Goal: Check status: Check status

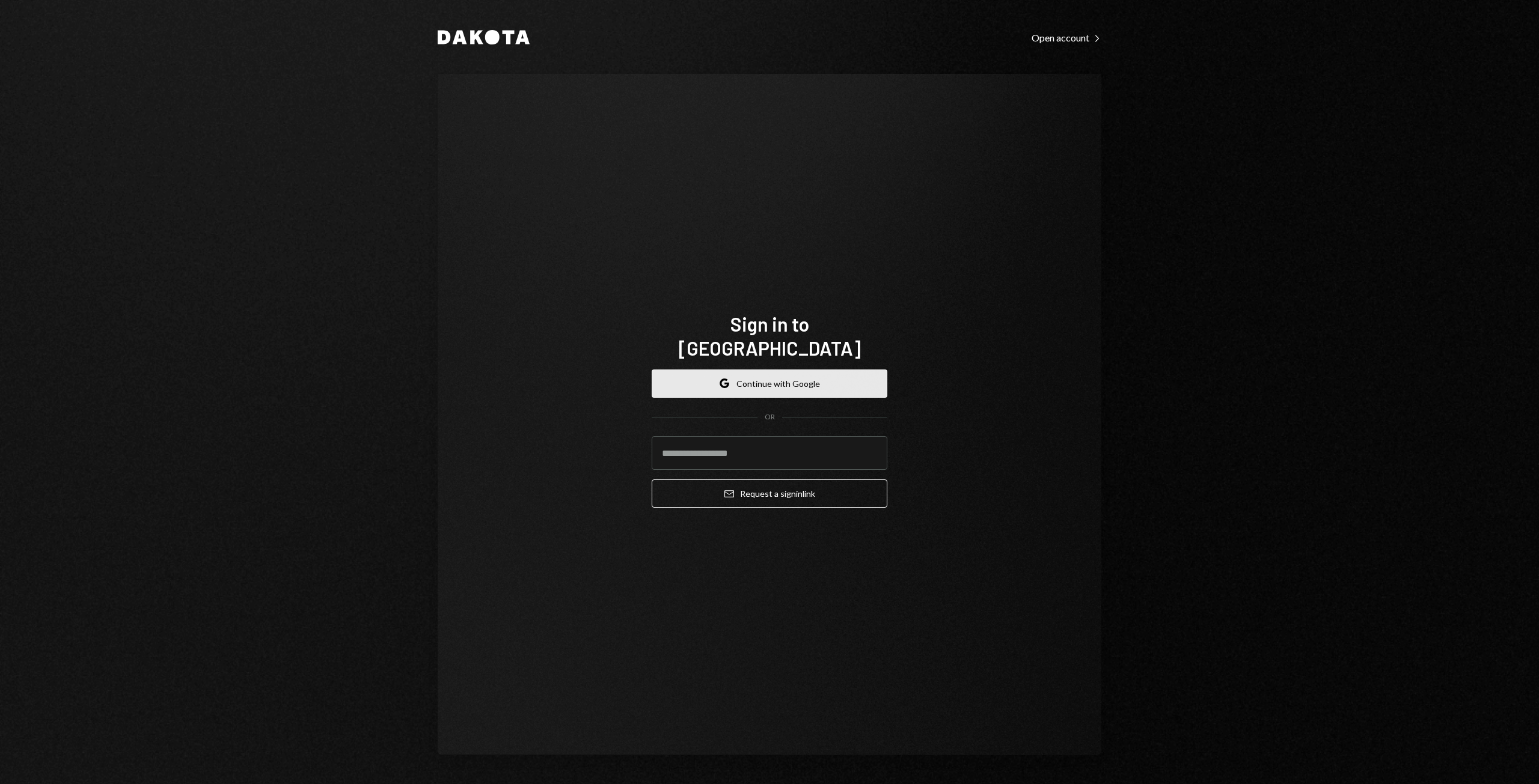
drag, startPoint x: 0, startPoint y: 0, endPoint x: 784, endPoint y: 367, distance: 865.6
click at [784, 370] on button "Google Continue with Google" at bounding box center [770, 384] width 236 height 28
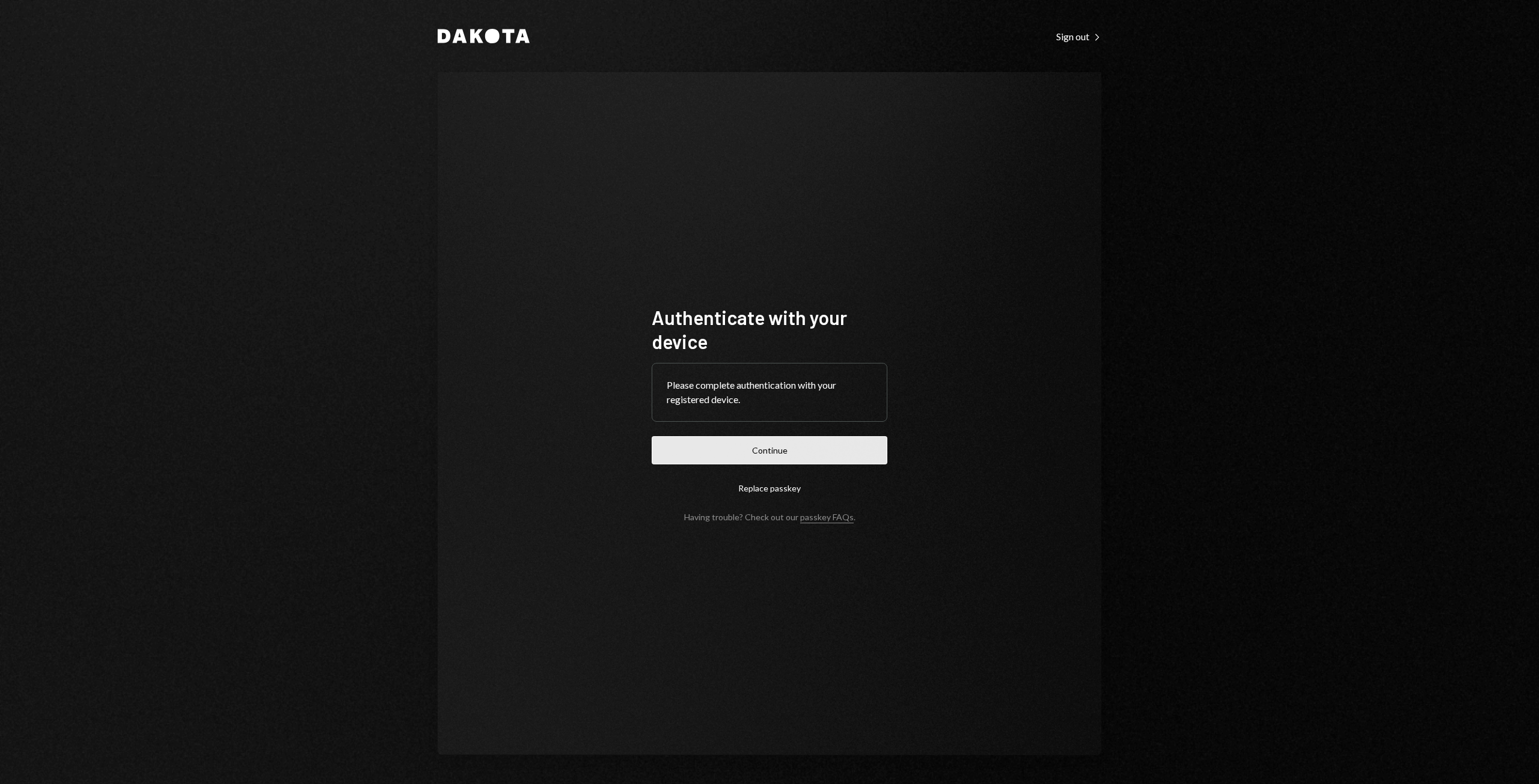
click at [808, 455] on button "Continue" at bounding box center [770, 450] width 236 height 28
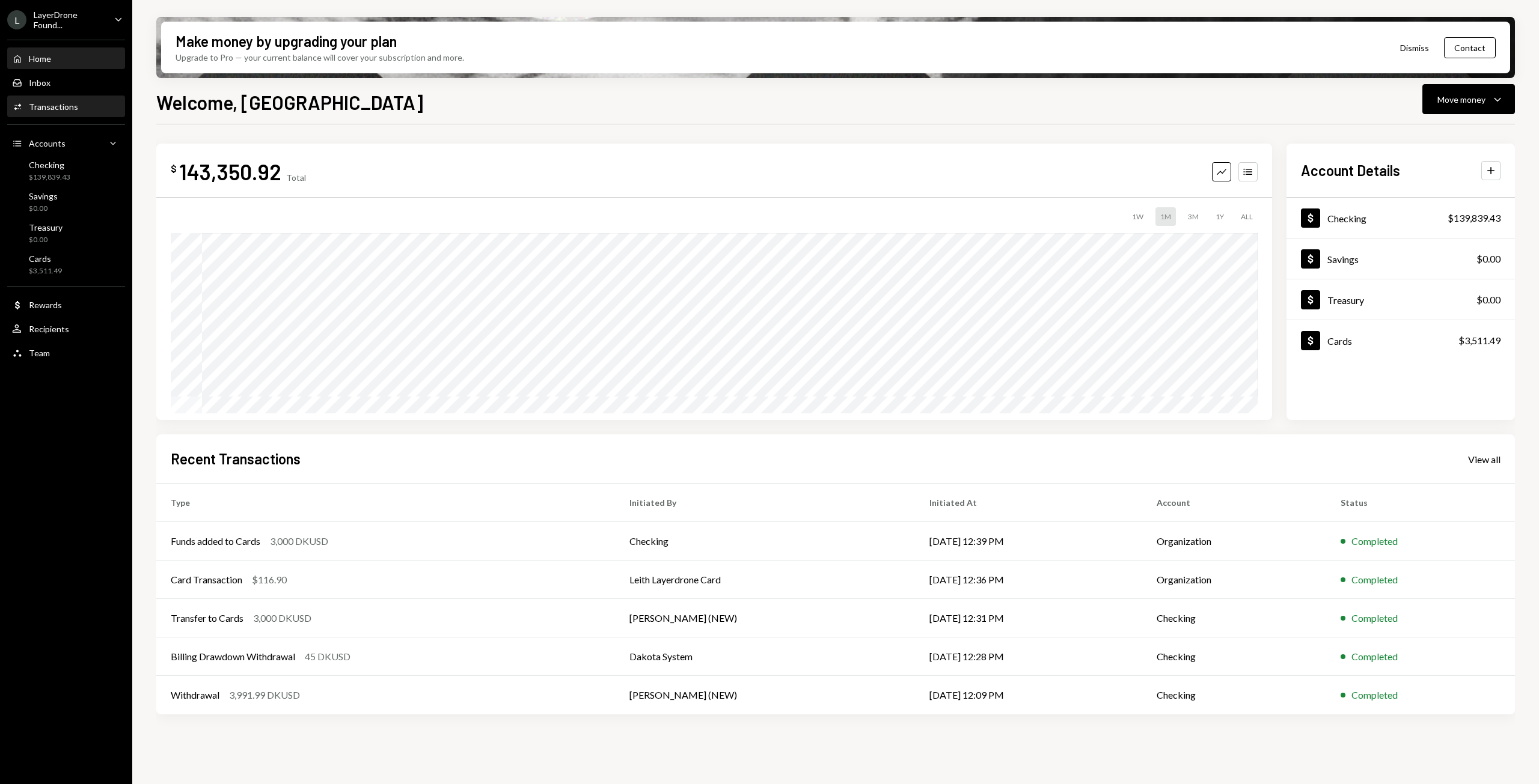
click at [68, 111] on div "Transactions" at bounding box center [53, 107] width 49 height 10
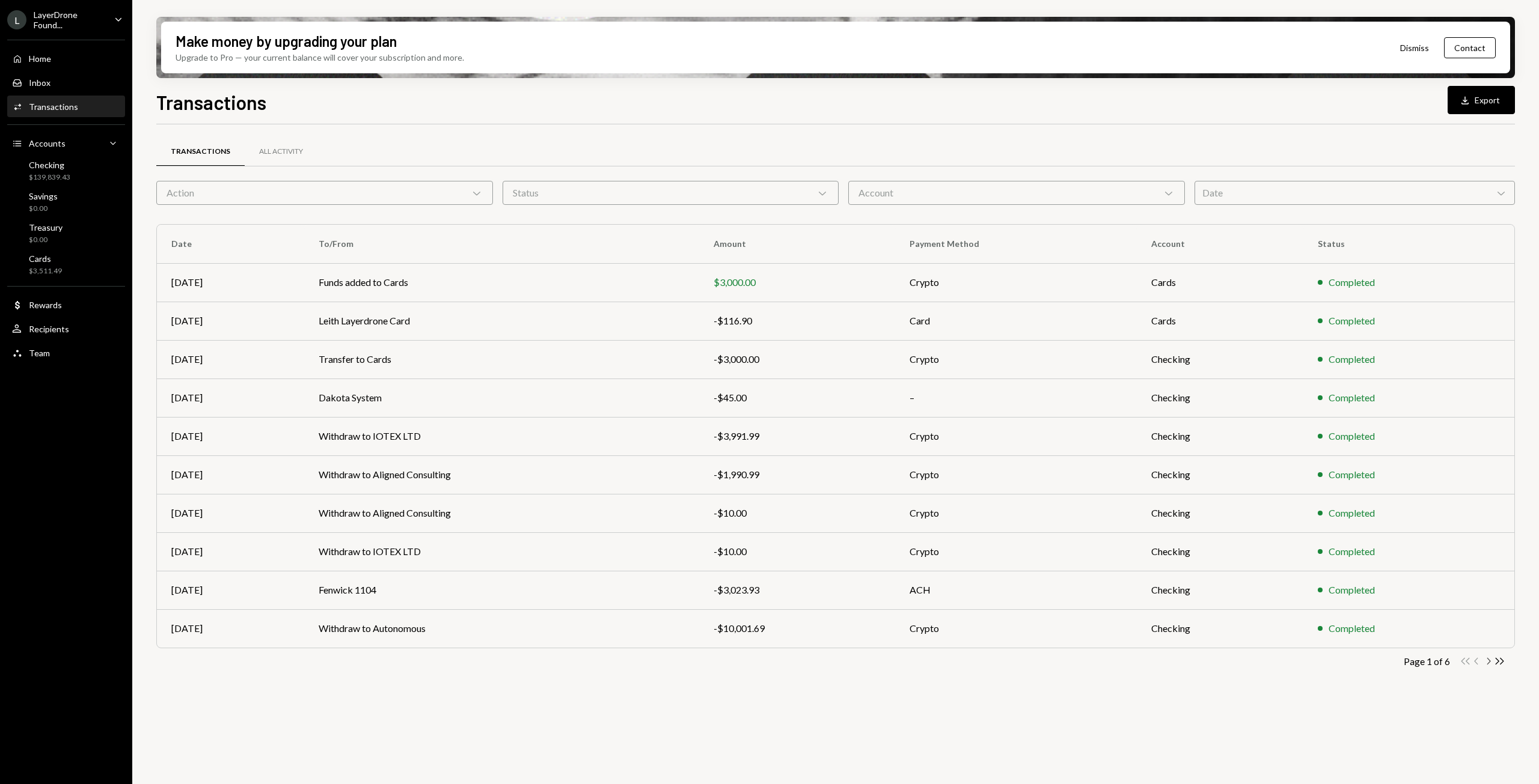
click at [1487, 662] on icon "Chevron Right" at bounding box center [1487, 661] width 11 height 11
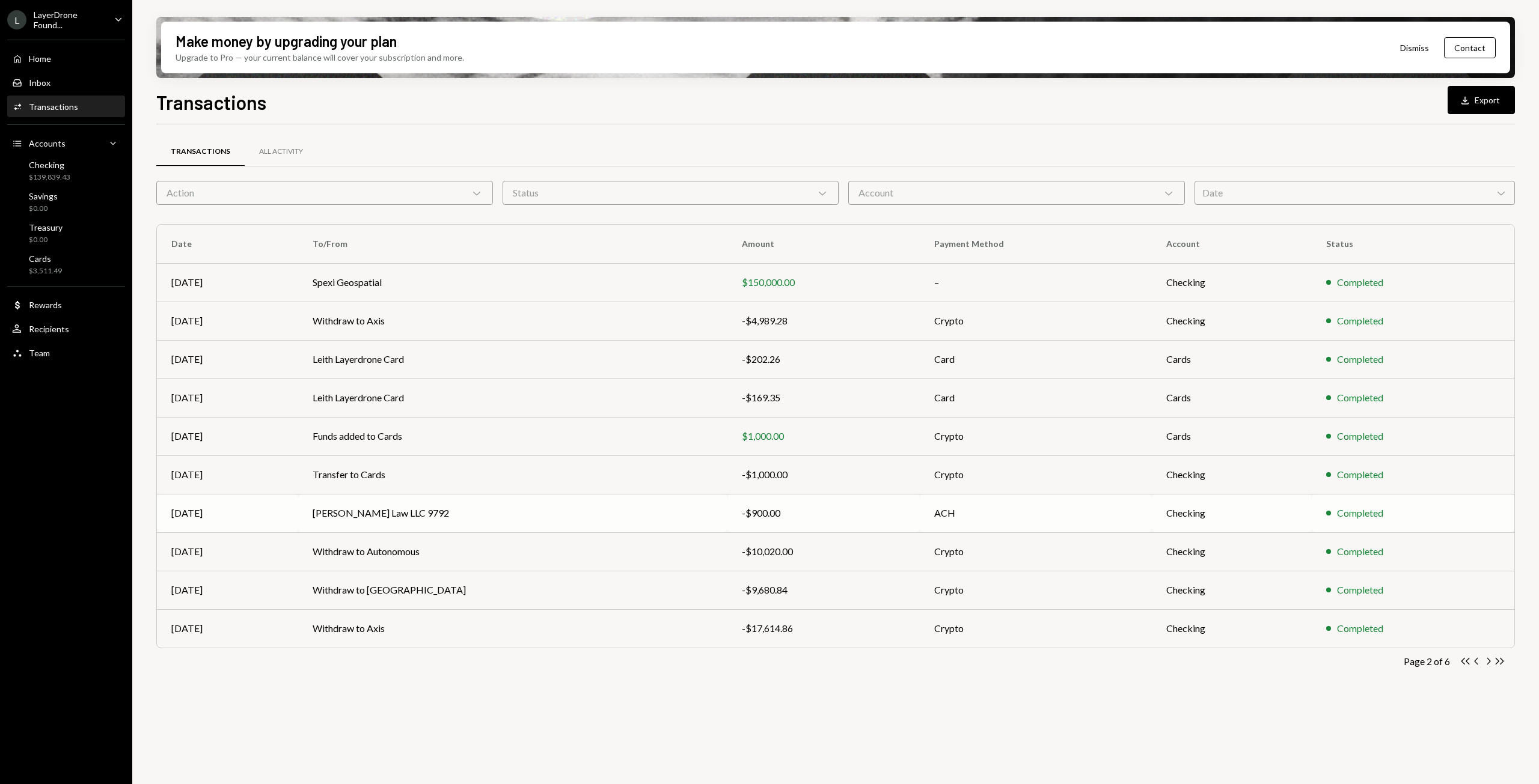
click at [670, 503] on td "Elizabeth A. Morrow Law LLC 9792" at bounding box center [512, 513] width 429 height 38
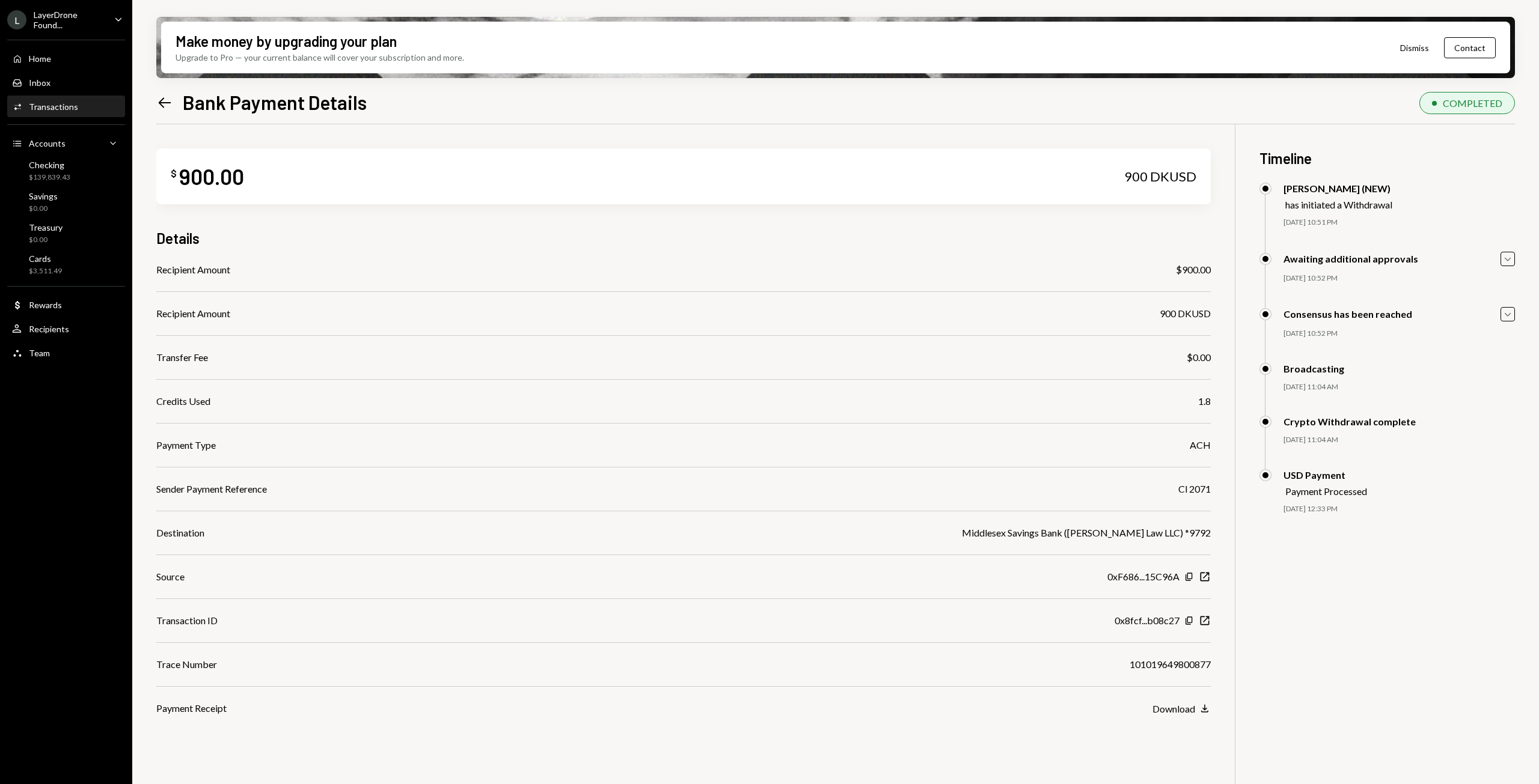
click at [171, 101] on icon "Left Arrow" at bounding box center [164, 102] width 17 height 17
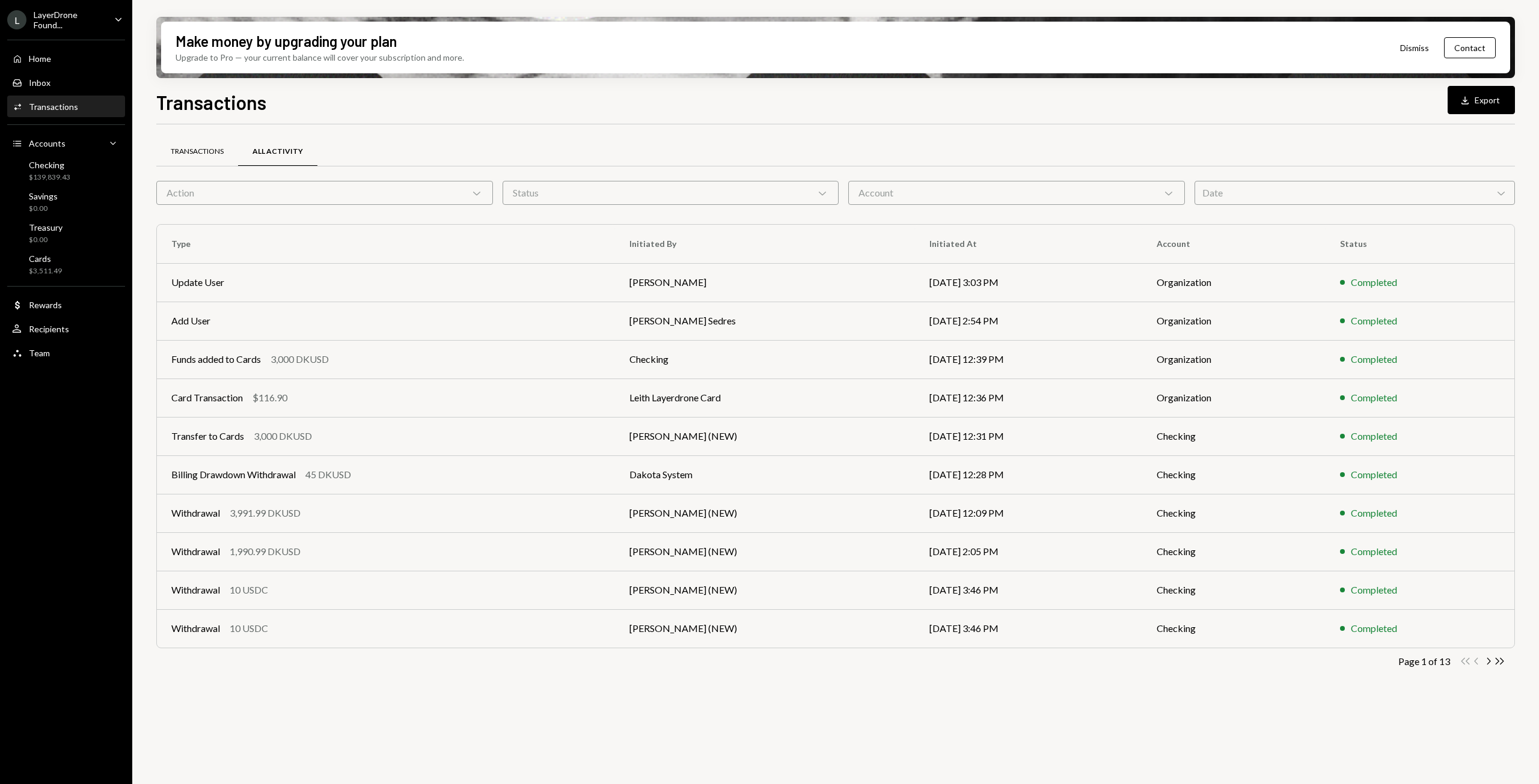
click at [206, 150] on div "Transactions" at bounding box center [197, 152] width 53 height 10
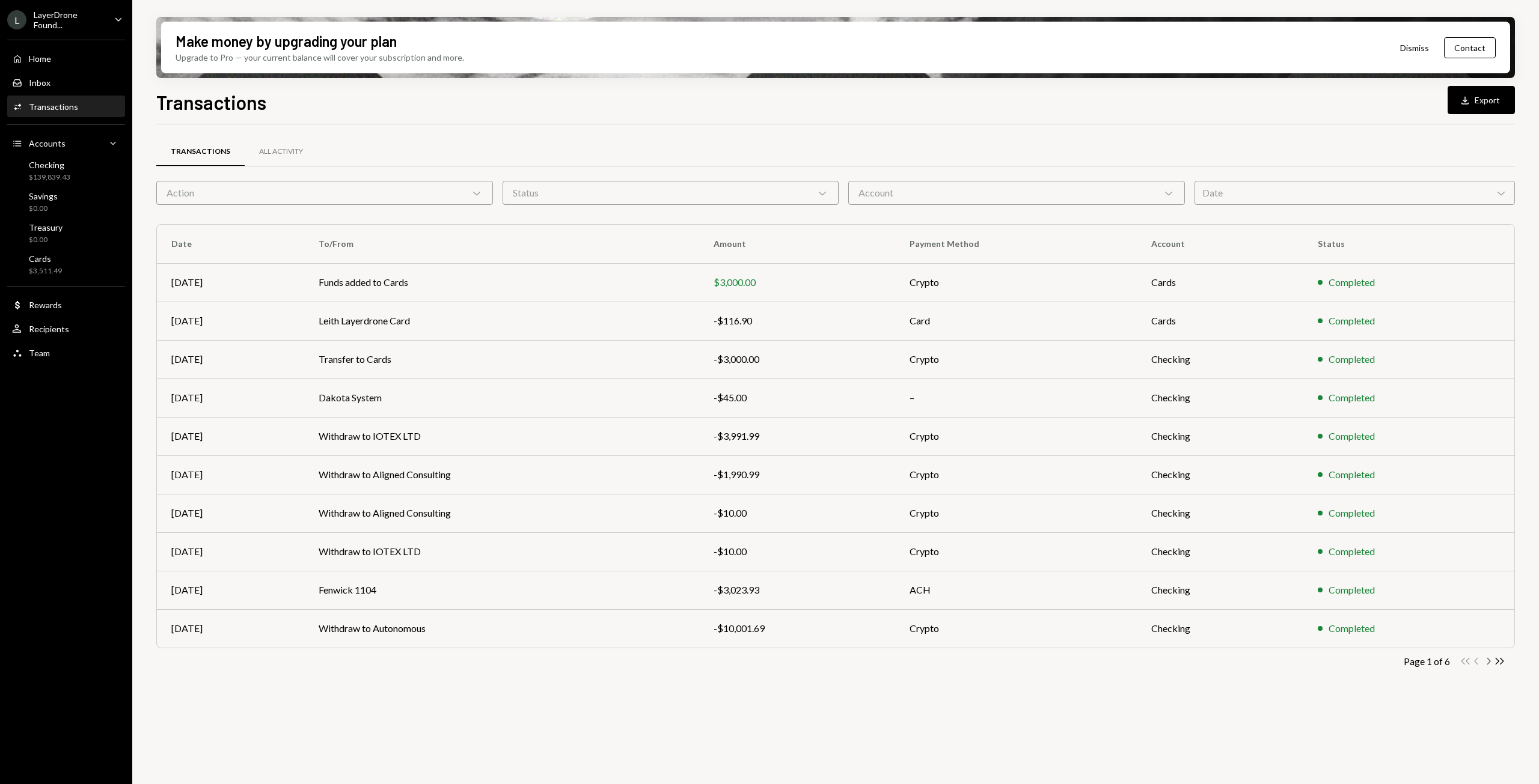
click at [1491, 662] on icon "Chevron Right" at bounding box center [1487, 661] width 11 height 11
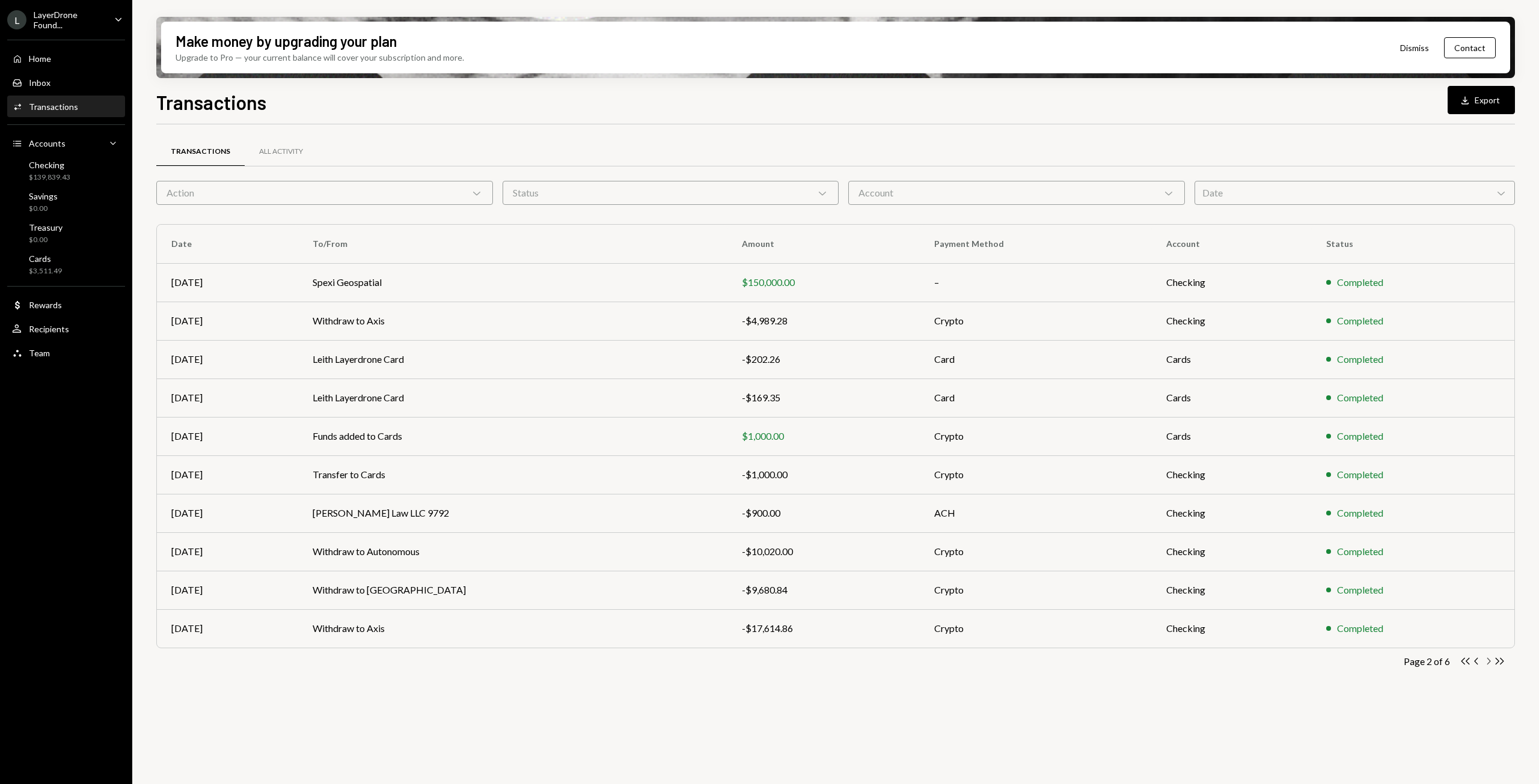
click at [1491, 662] on icon "Chevron Right" at bounding box center [1487, 661] width 11 height 11
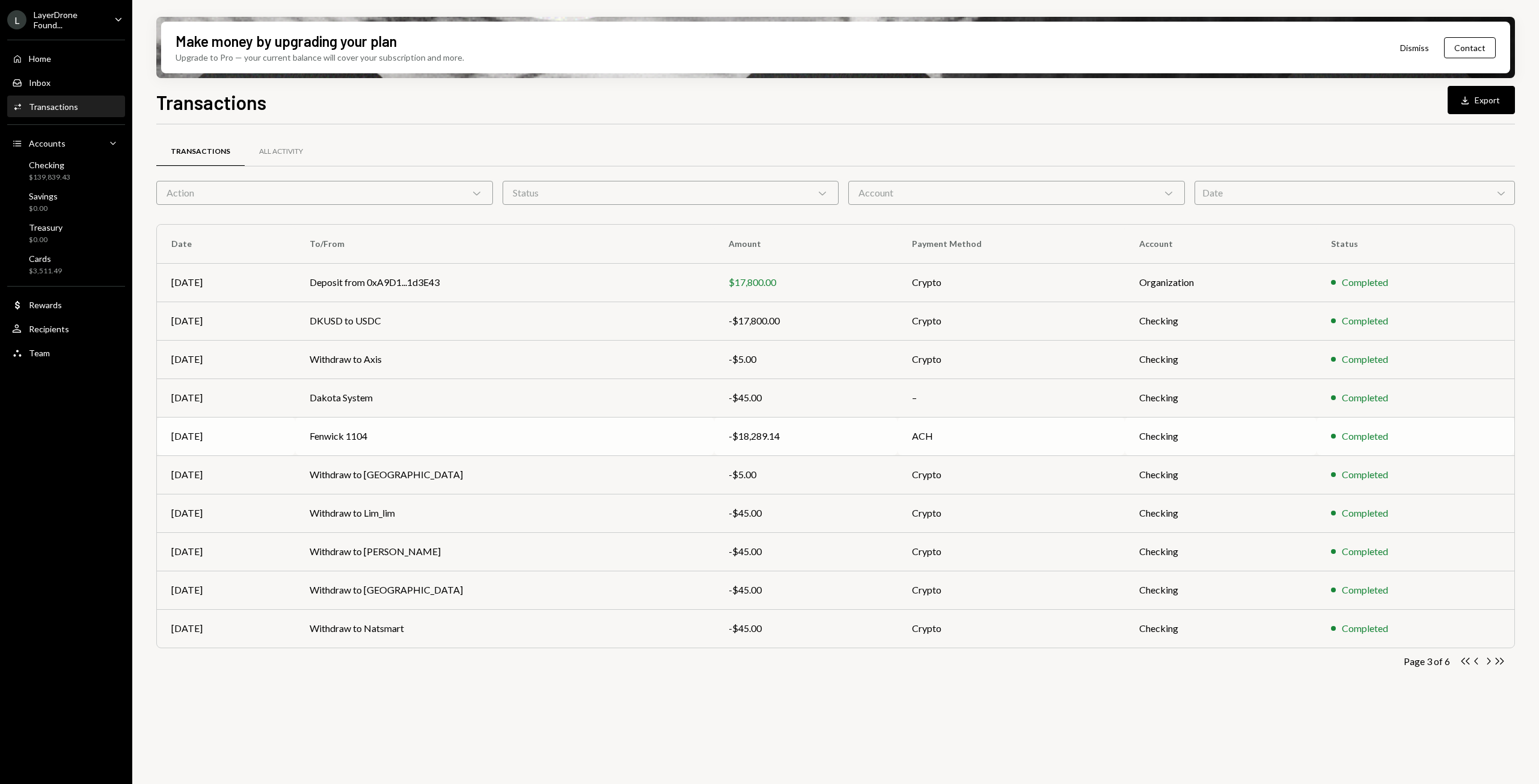
click at [537, 431] on td "Fenwick 1104" at bounding box center [504, 436] width 419 height 38
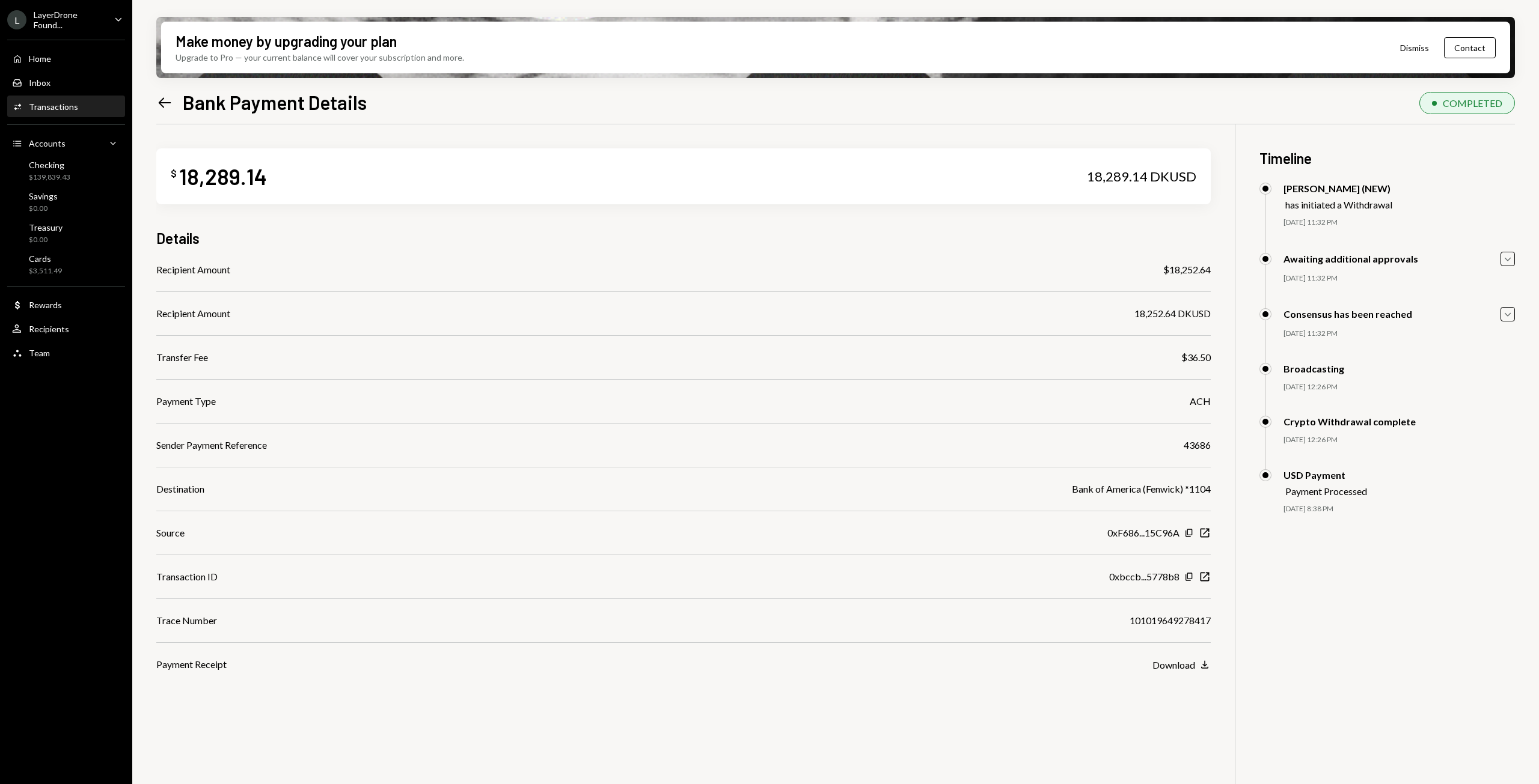
click at [161, 106] on icon "Left Arrow" at bounding box center [164, 102] width 17 height 17
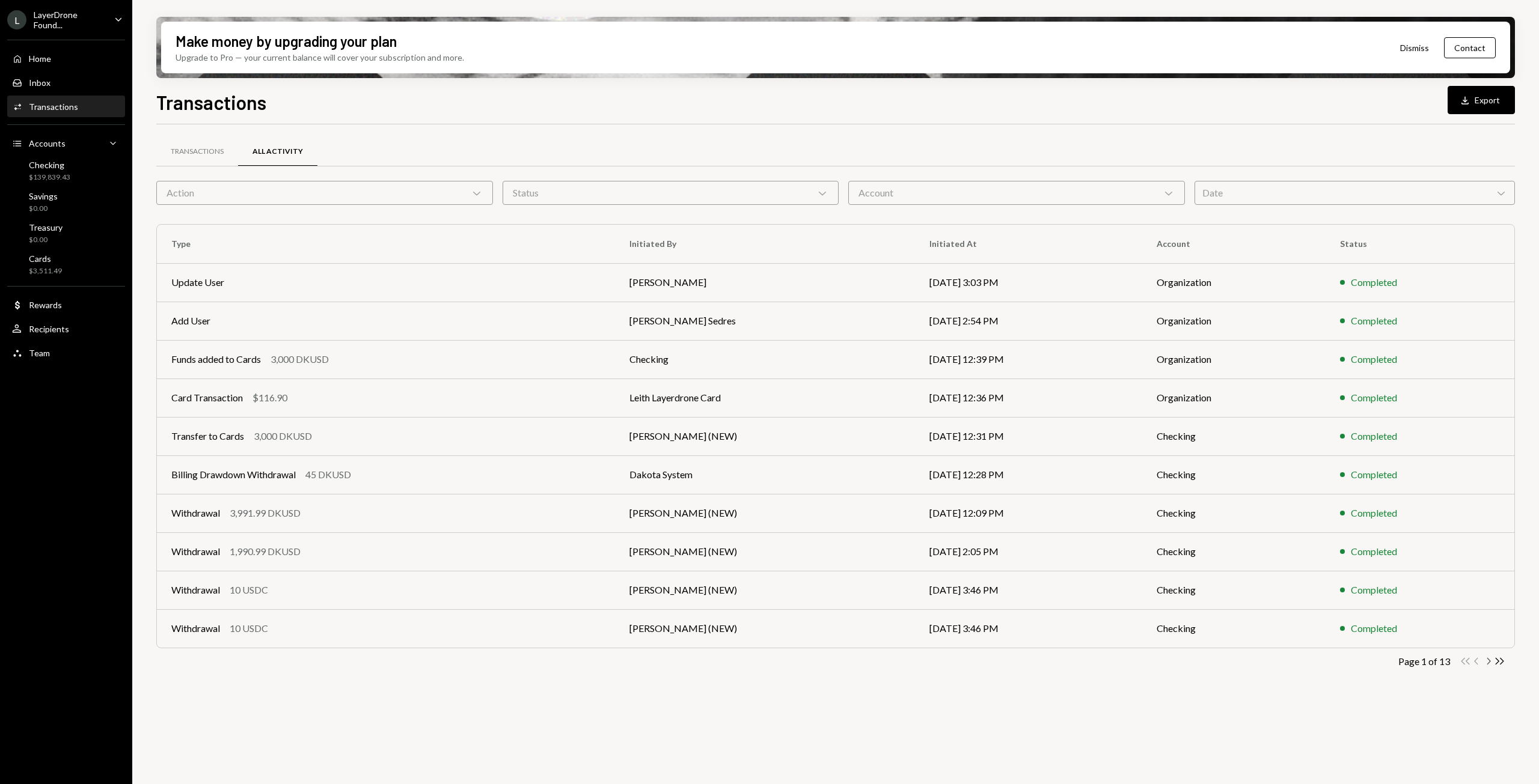
click at [1489, 662] on icon "Chevron Right" at bounding box center [1487, 661] width 11 height 11
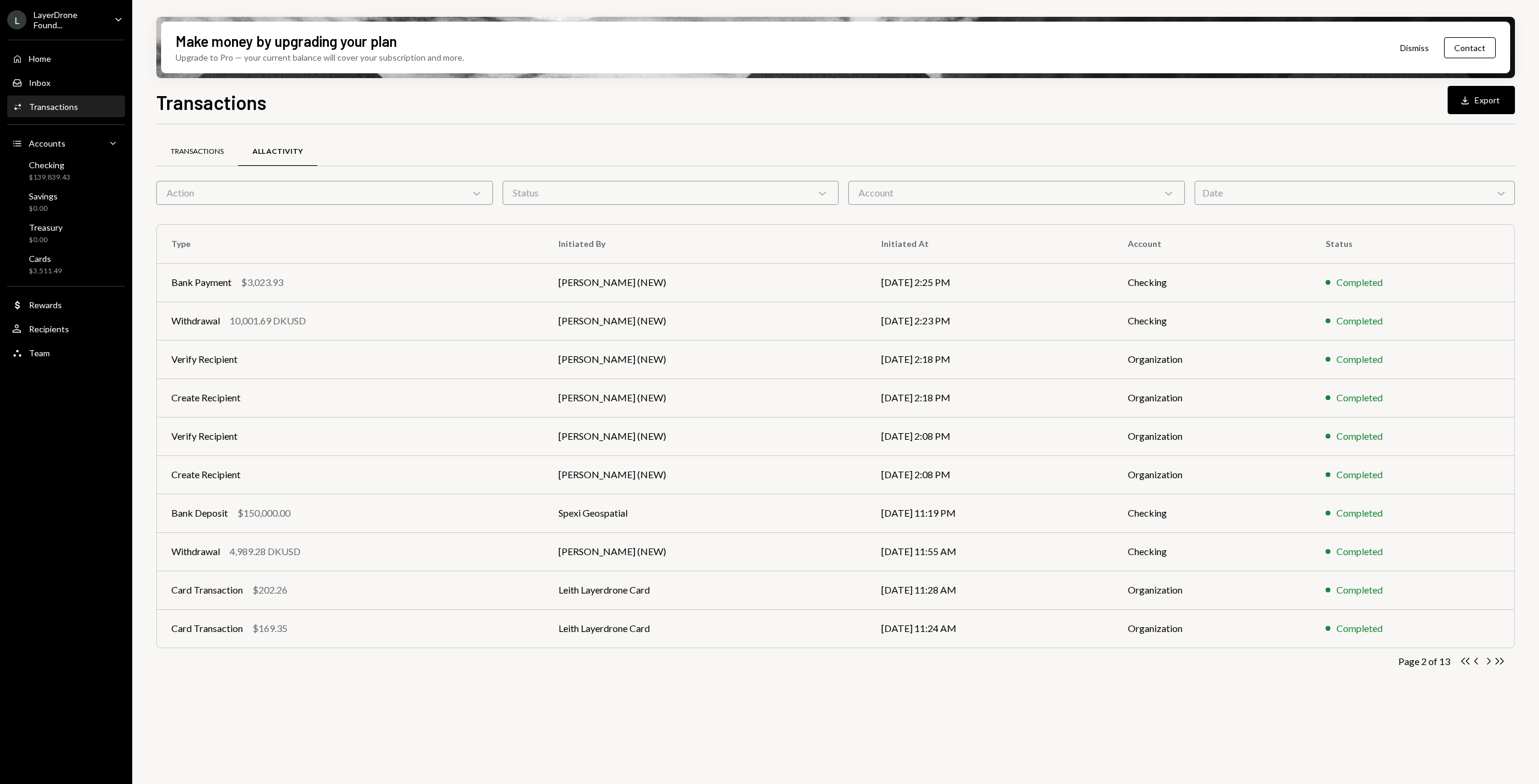
click at [218, 156] on div "Transactions" at bounding box center [197, 152] width 53 height 10
